Goal: Register for event/course

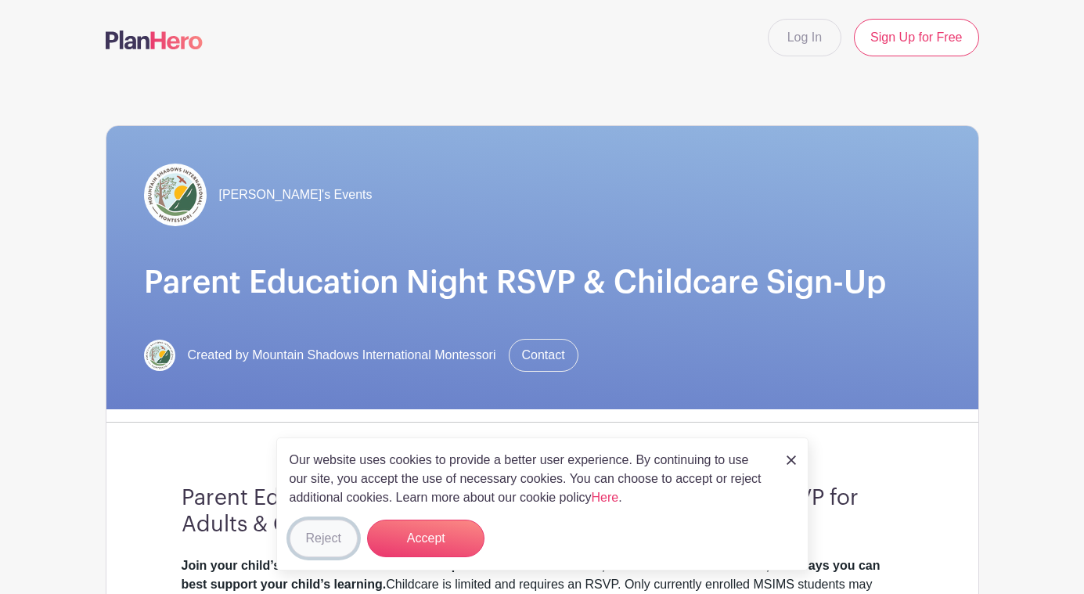
click at [315, 539] on button "Reject" at bounding box center [324, 539] width 68 height 38
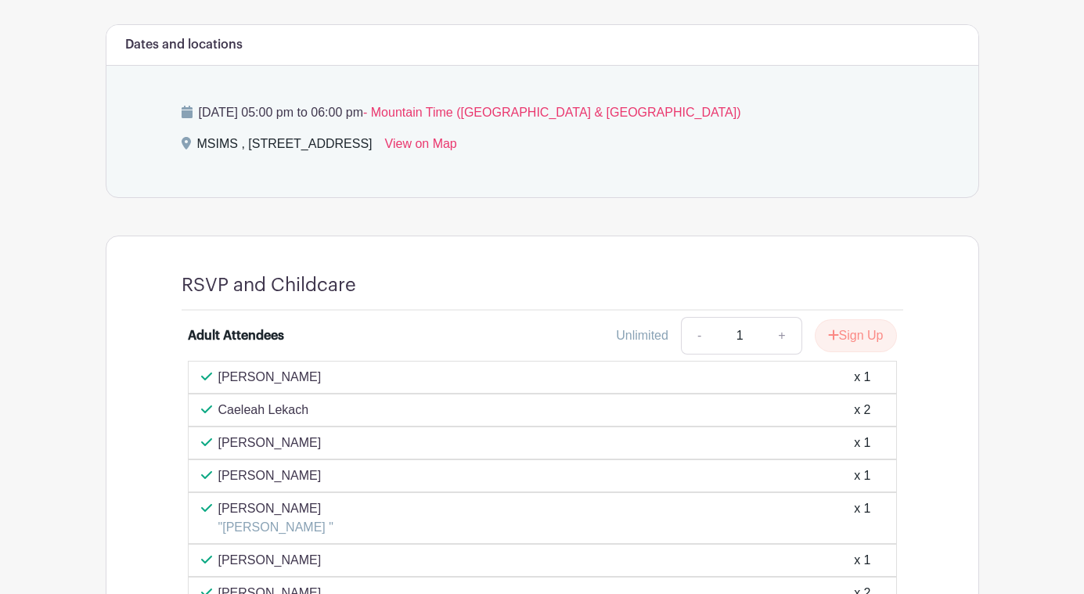
scroll to position [743, 0]
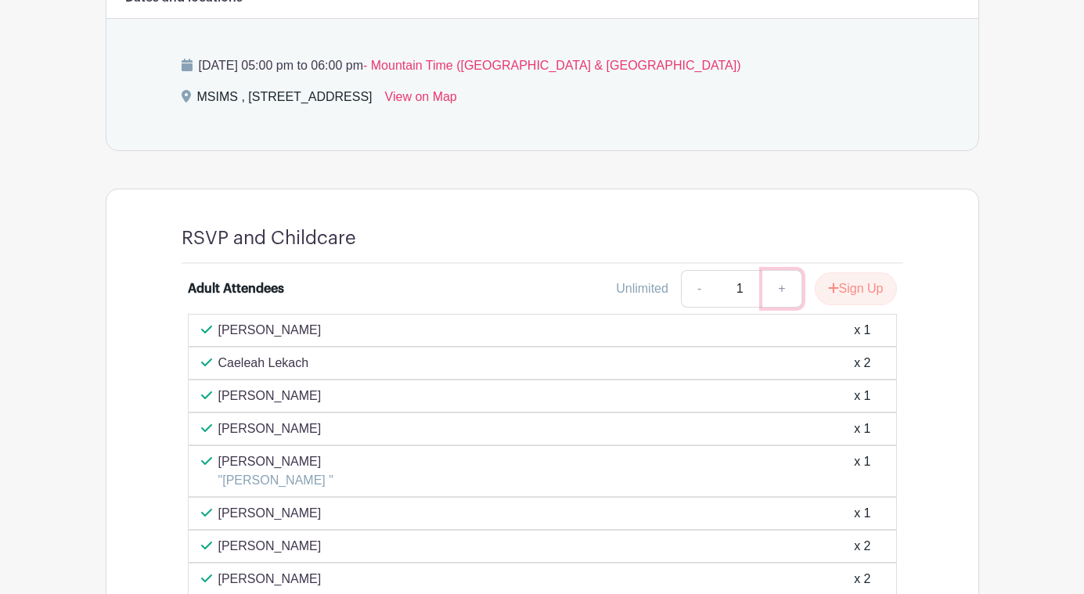
click at [786, 302] on link "+" at bounding box center [782, 289] width 39 height 38
type input "2"
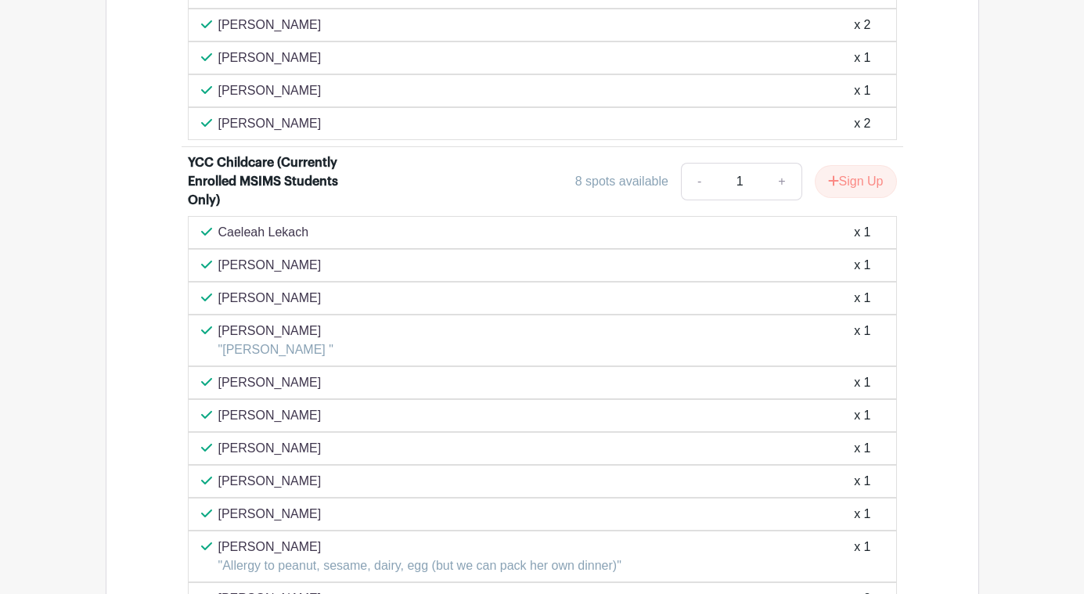
scroll to position [1750, 0]
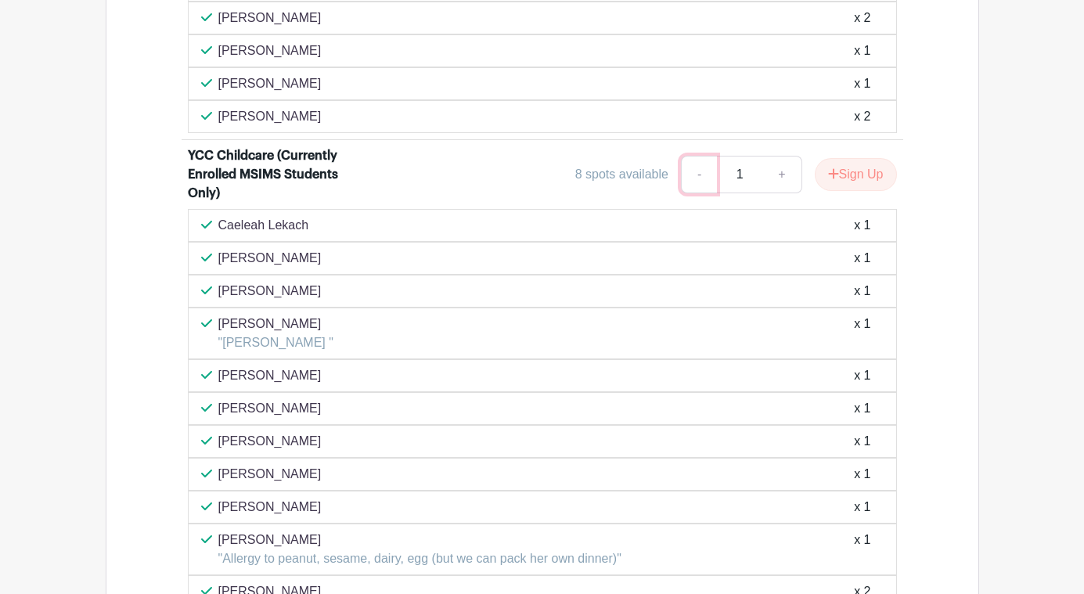
click at [701, 181] on link "-" at bounding box center [699, 175] width 36 height 38
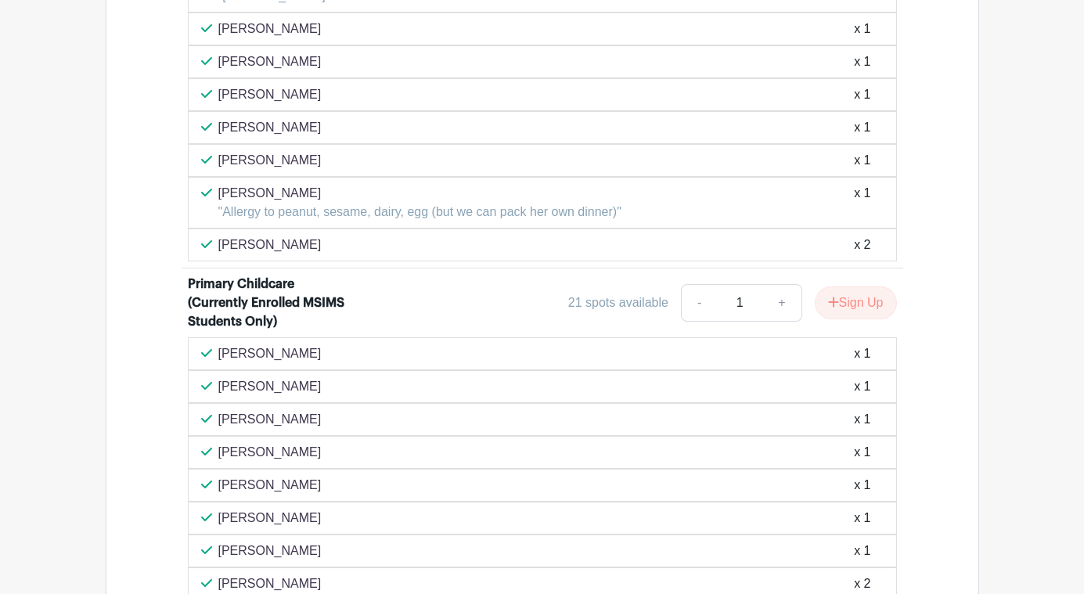
scroll to position [2121, 0]
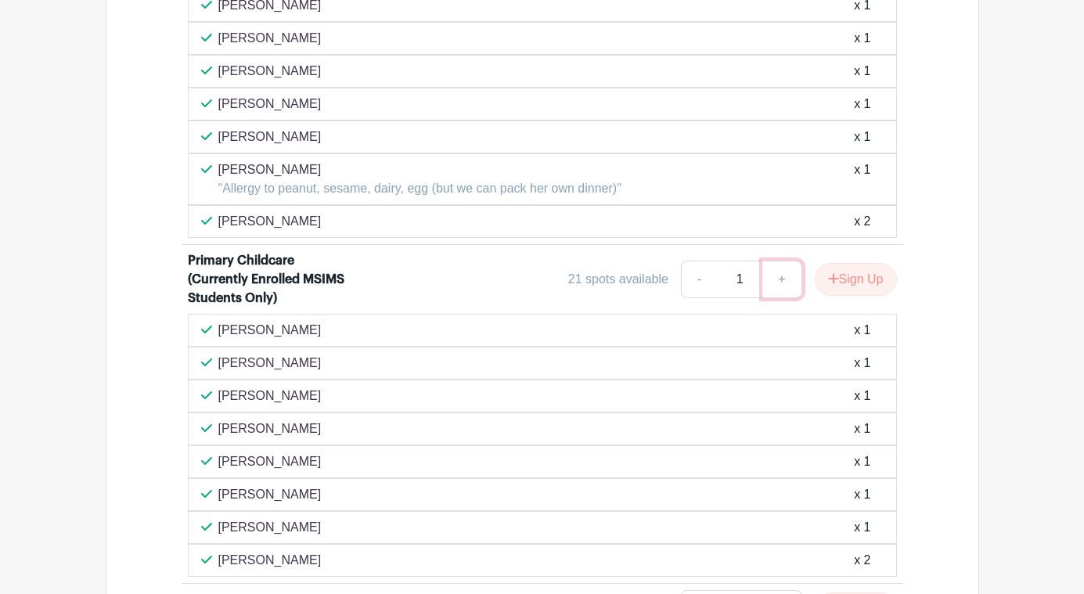
click at [784, 281] on link "+" at bounding box center [782, 280] width 39 height 38
click at [708, 279] on link "-" at bounding box center [699, 280] width 36 height 38
type input "1"
click at [838, 279] on button "Sign Up" at bounding box center [856, 279] width 82 height 33
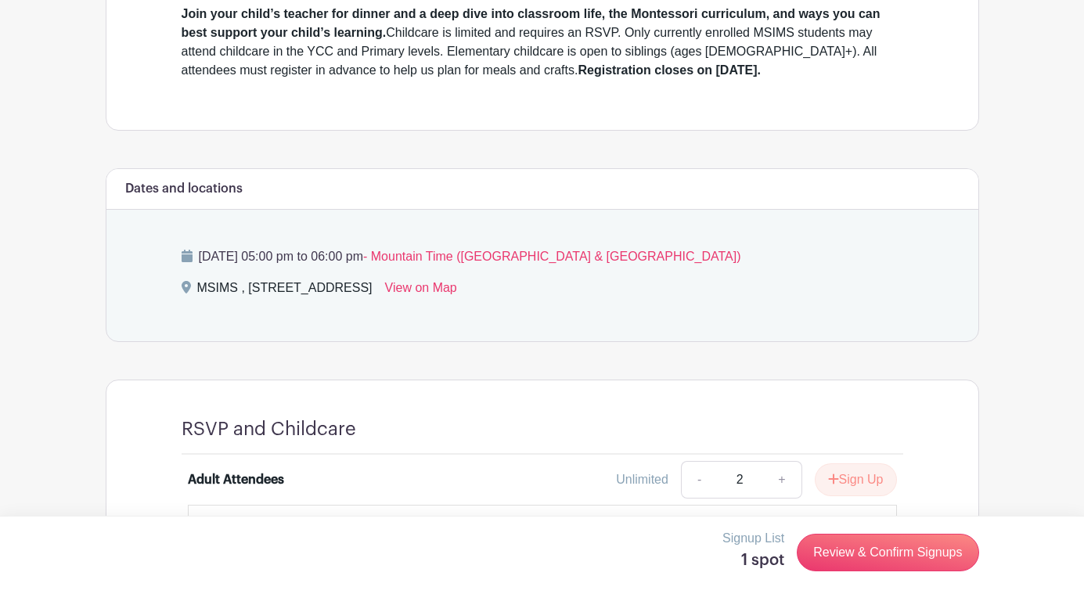
scroll to position [658, 0]
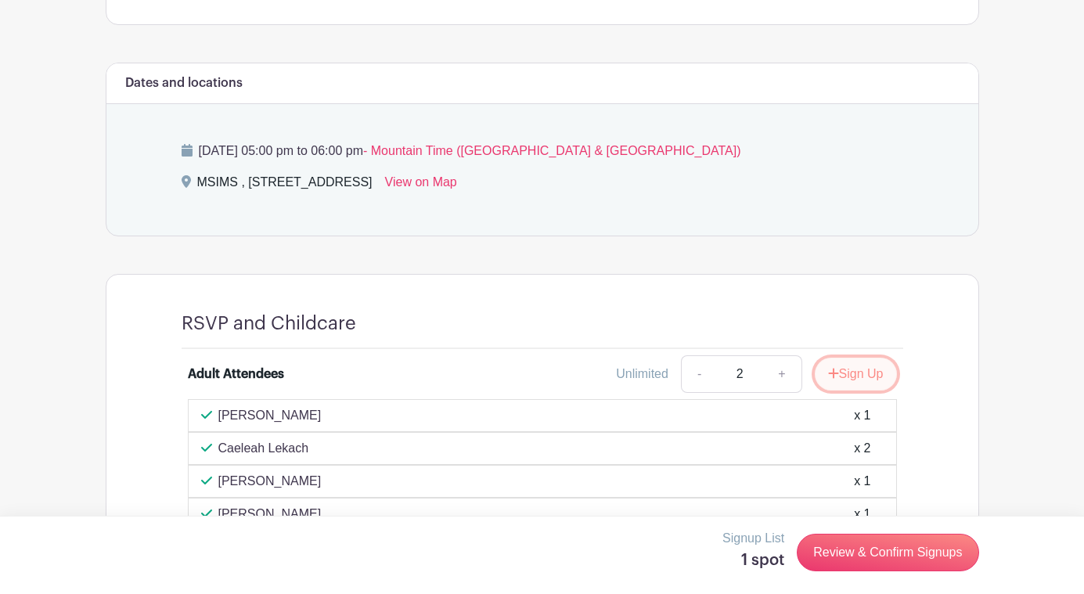
click at [856, 373] on button "Sign Up" at bounding box center [856, 374] width 82 height 33
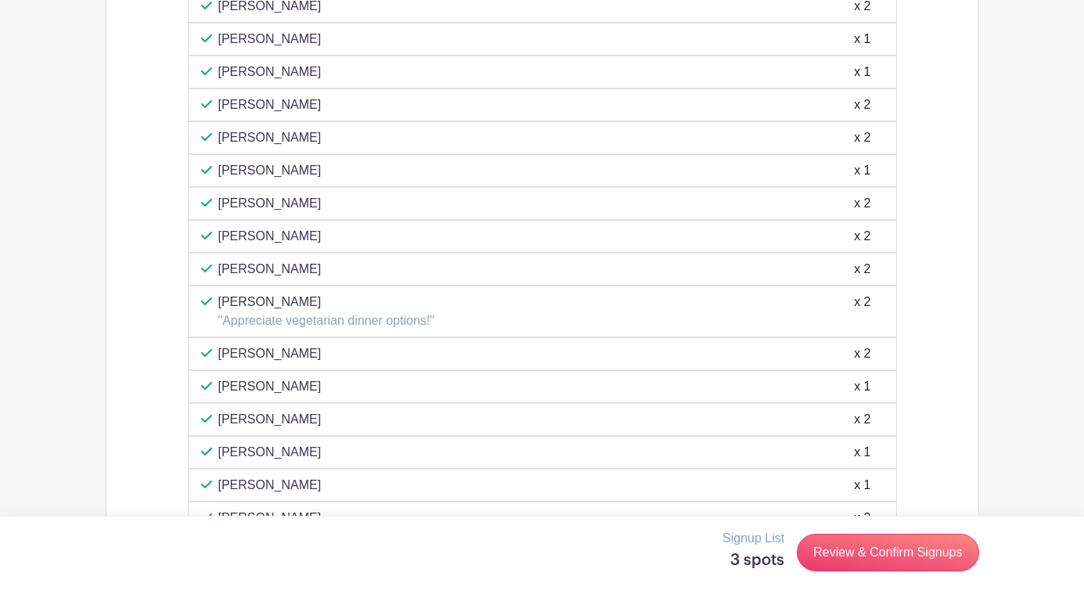
scroll to position [1350, 0]
click at [875, 558] on link "Review & Confirm Signups" at bounding box center [888, 553] width 182 height 38
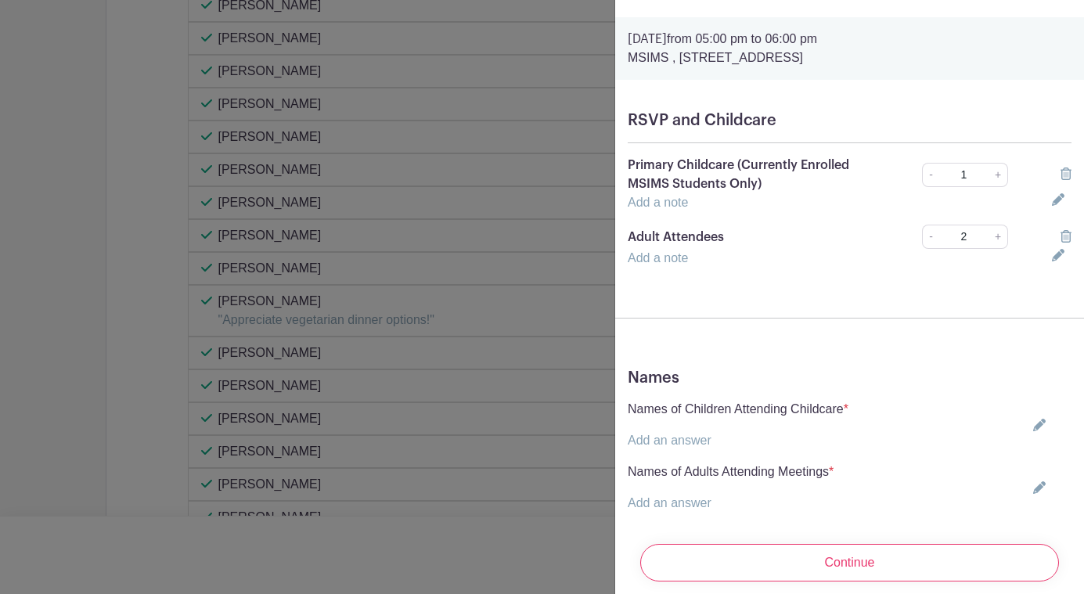
scroll to position [70, 0]
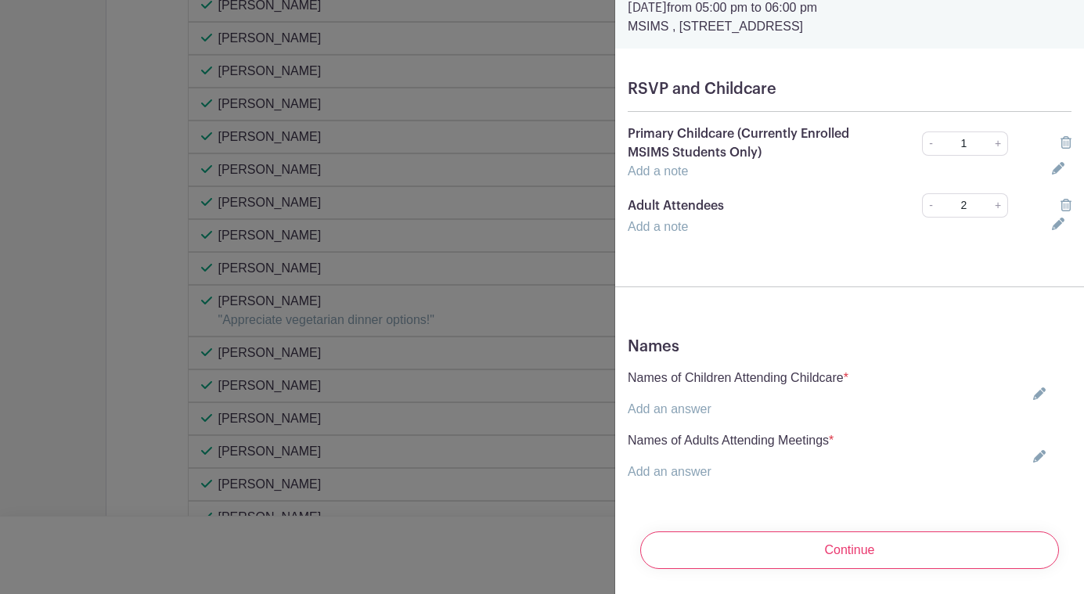
click at [1046, 395] on icon at bounding box center [1039, 394] width 13 height 13
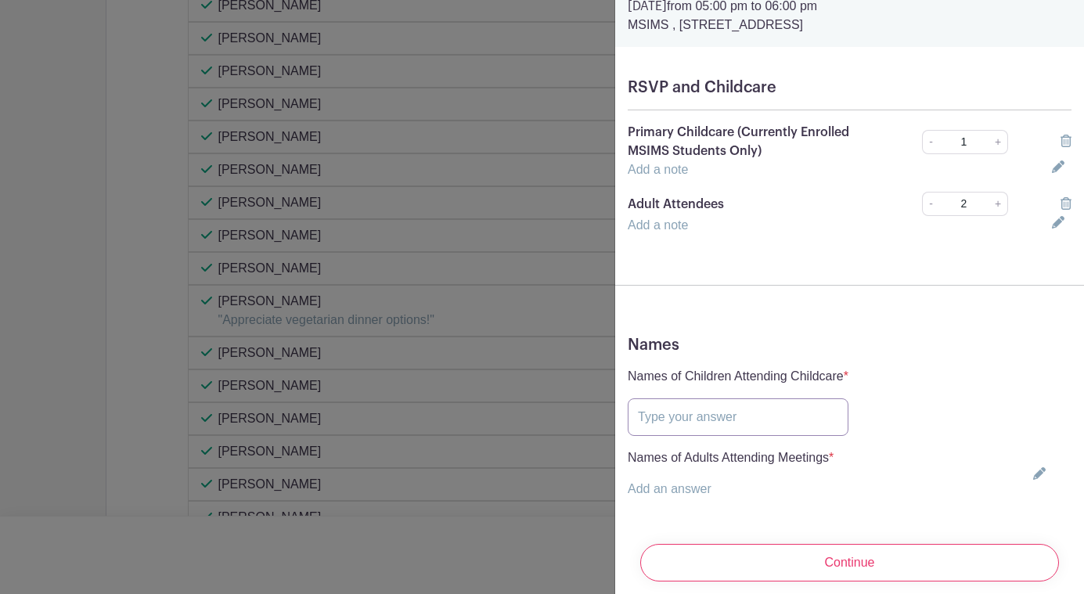
click at [790, 425] on input "text" at bounding box center [738, 417] width 221 height 38
type input "Jack Bowman"
click at [720, 496] on p "Add an answer" at bounding box center [731, 489] width 206 height 19
click at [1046, 470] on icon at bounding box center [1039, 473] width 13 height 13
click at [789, 499] on input "text" at bounding box center [731, 499] width 206 height 38
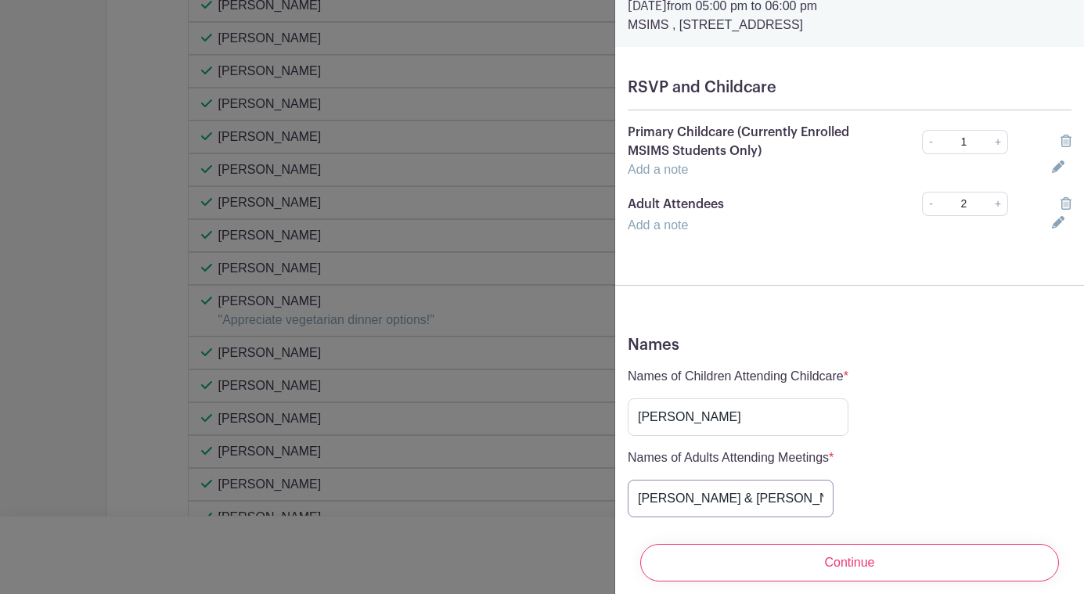
click at [650, 511] on input "Michael & Susan Bowman" at bounding box center [731, 499] width 206 height 38
click at [651, 503] on input "Michael & Susan Bowman" at bounding box center [731, 499] width 206 height 38
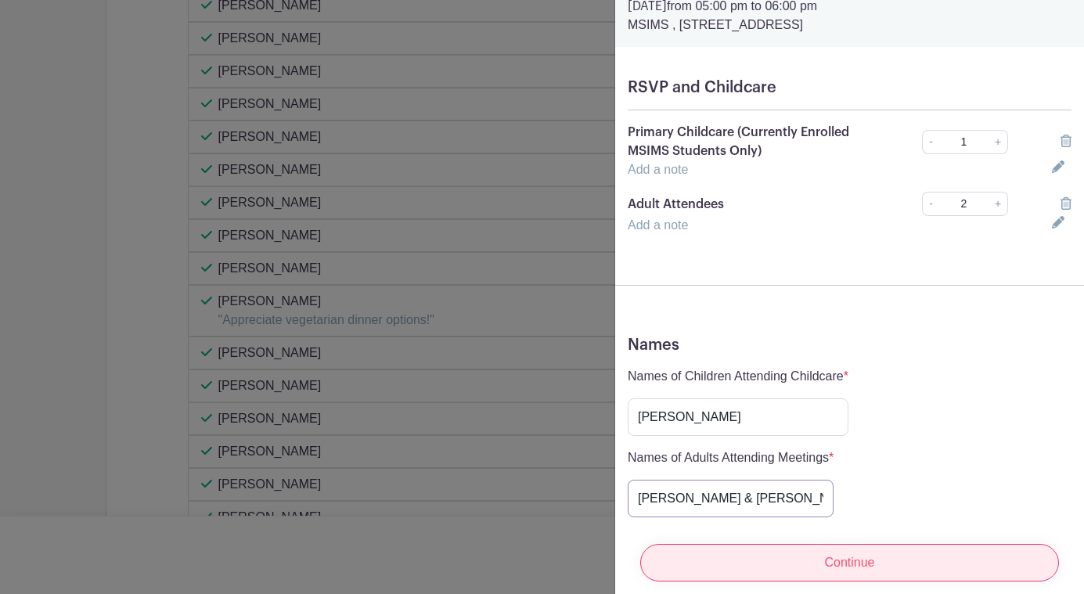
type input "Mike & Susan Bowman"
click at [820, 561] on input "Continue" at bounding box center [849, 563] width 419 height 38
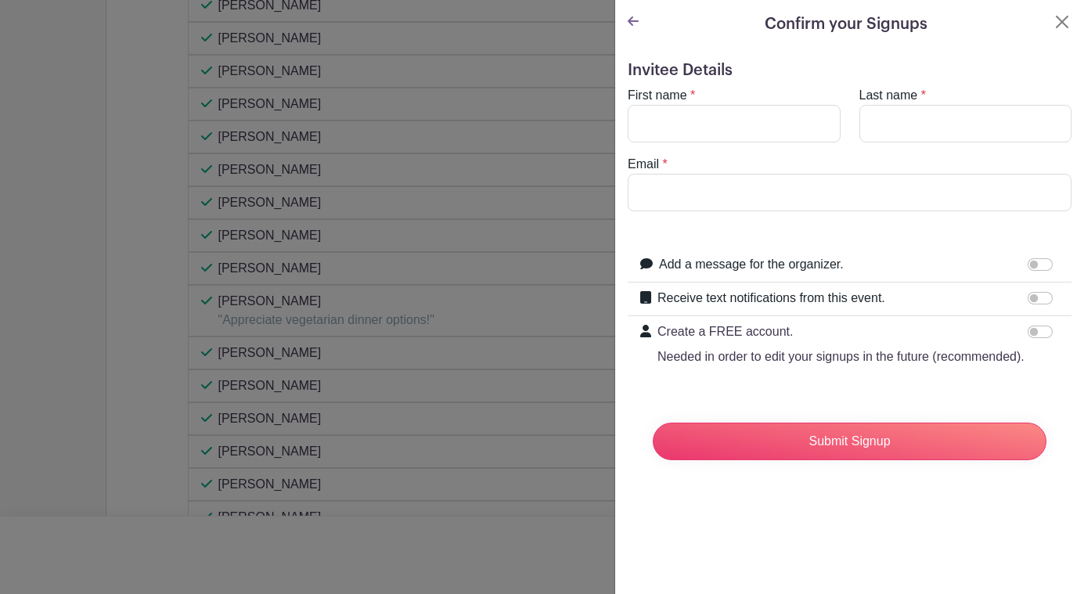
scroll to position [0, 0]
click at [768, 119] on input "First name" at bounding box center [734, 124] width 213 height 38
type input "Susan"
type input "Bowman"
type input "sjparsons10@gmail.com"
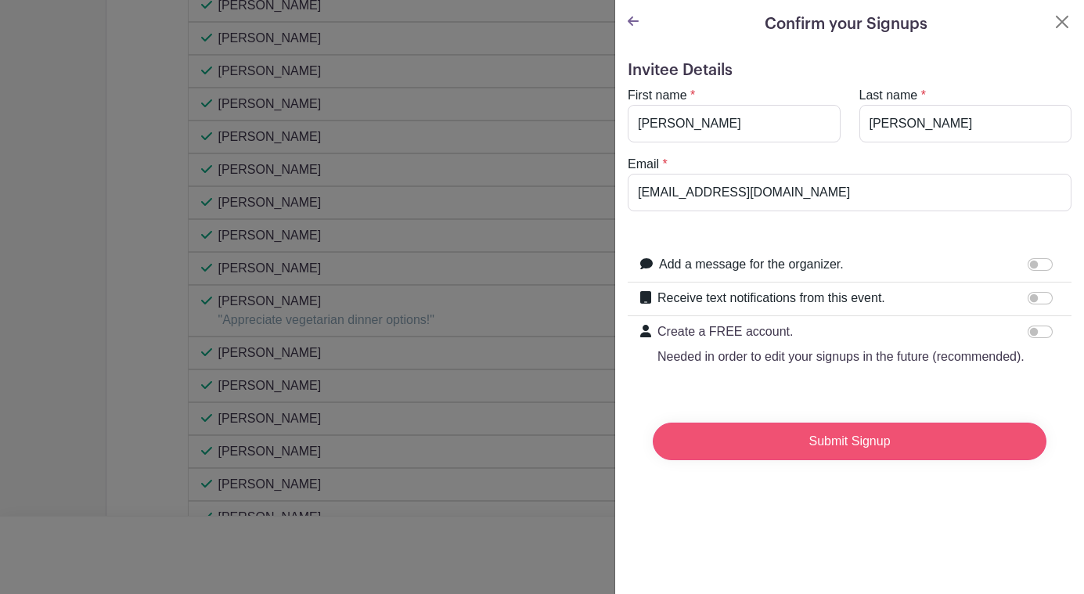
click at [810, 460] on input "Submit Signup" at bounding box center [850, 442] width 394 height 38
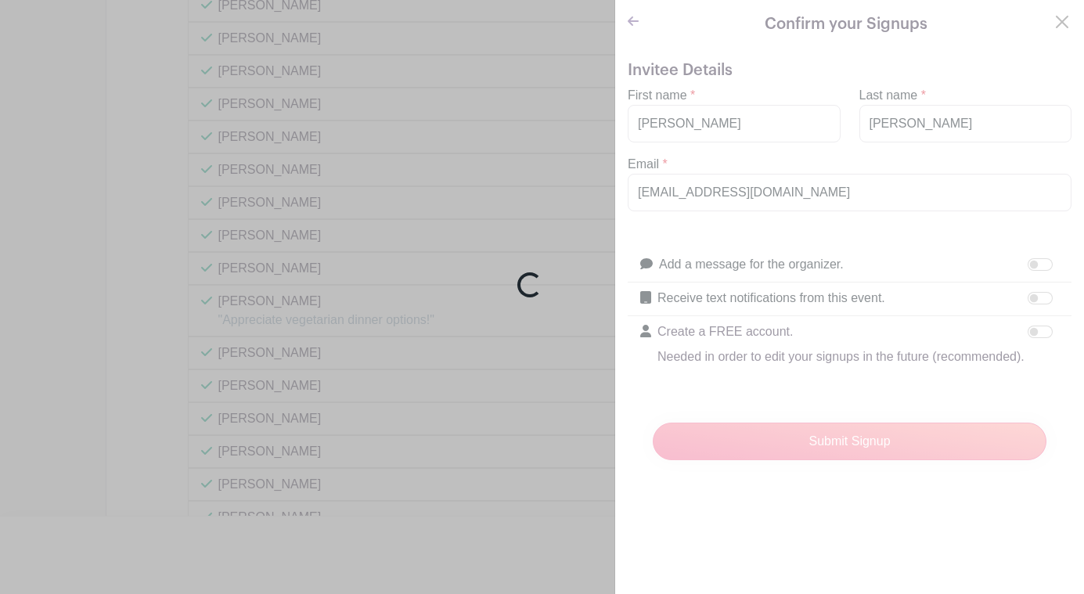
scroll to position [1383, 0]
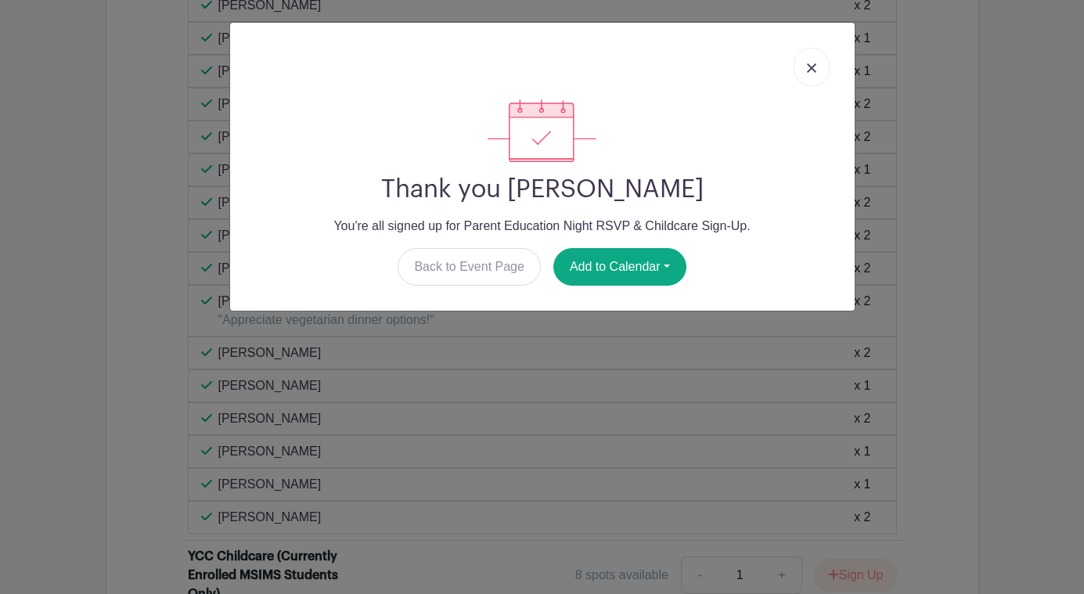
click at [808, 70] on img at bounding box center [811, 67] width 9 height 9
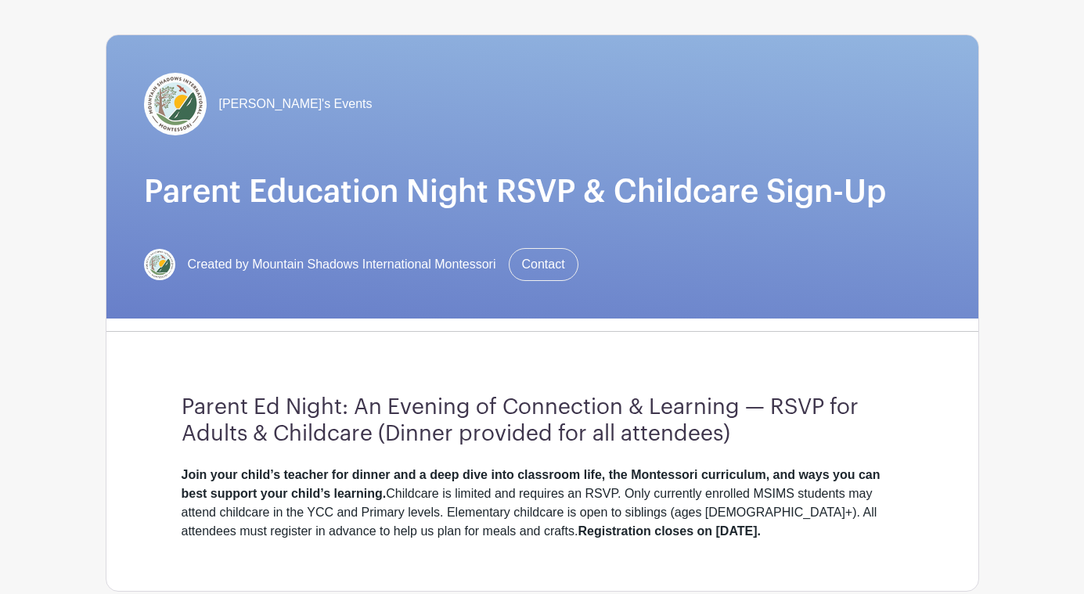
scroll to position [90, 0]
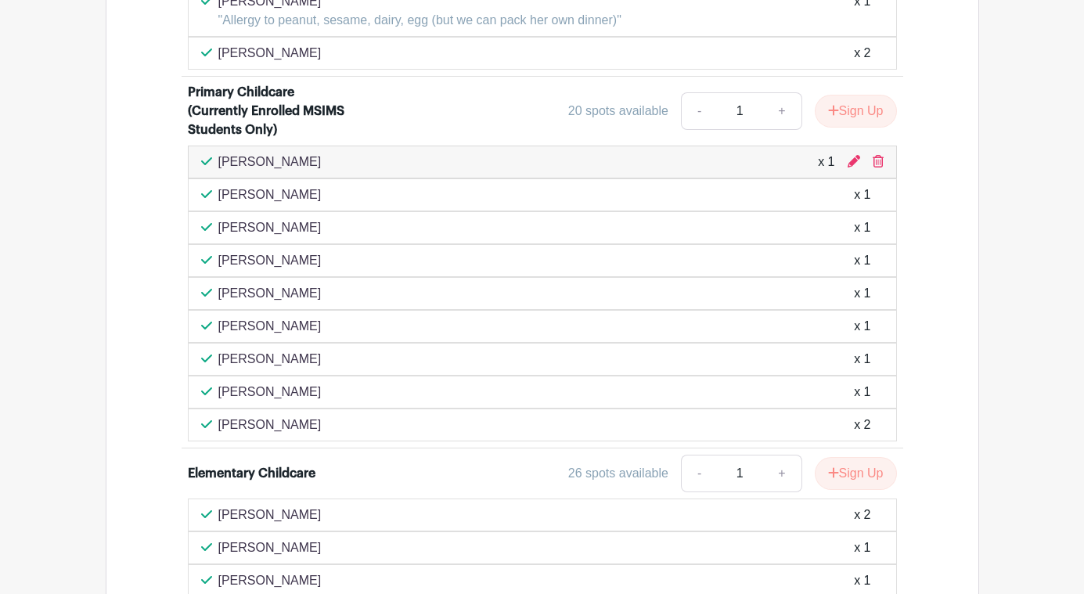
scroll to position [2333, 0]
